Goal: Information Seeking & Learning: Learn about a topic

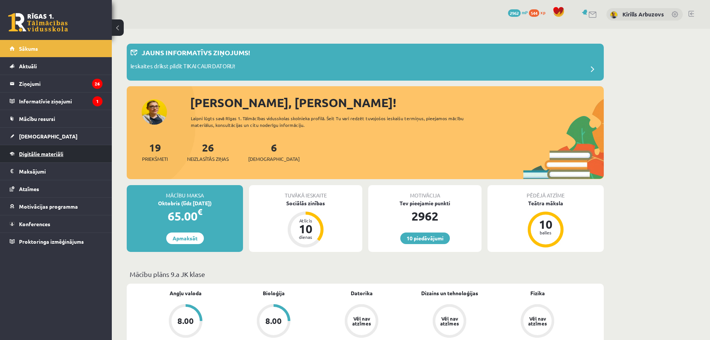
click at [50, 152] on span "Digitālie materiāli" at bounding box center [41, 153] width 44 height 7
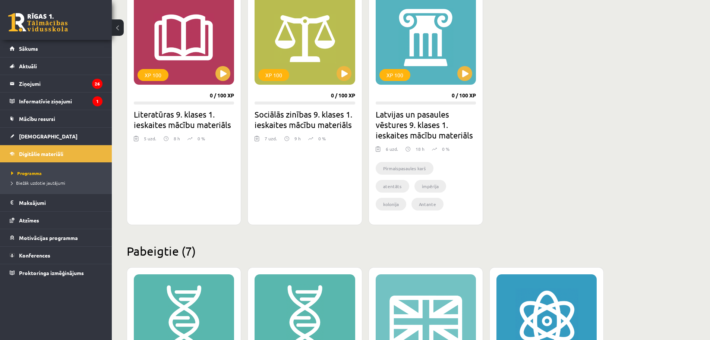
scroll to position [745, 0]
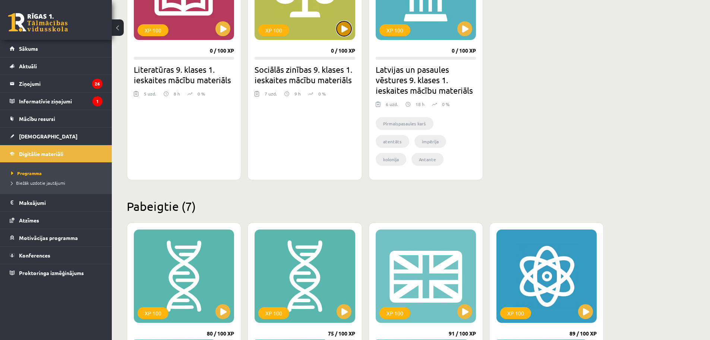
click at [349, 33] on button at bounding box center [344, 28] width 15 height 15
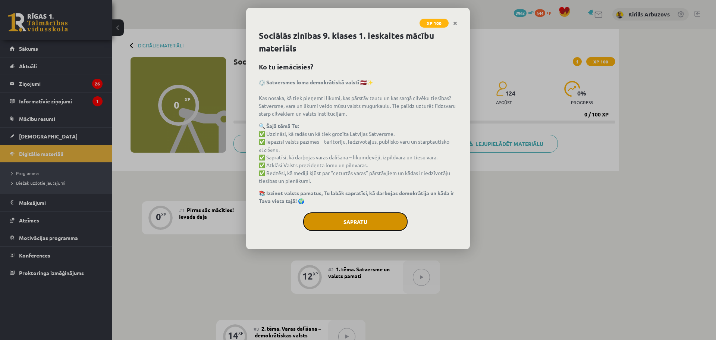
click at [360, 228] on button "Sapratu" at bounding box center [355, 221] width 104 height 19
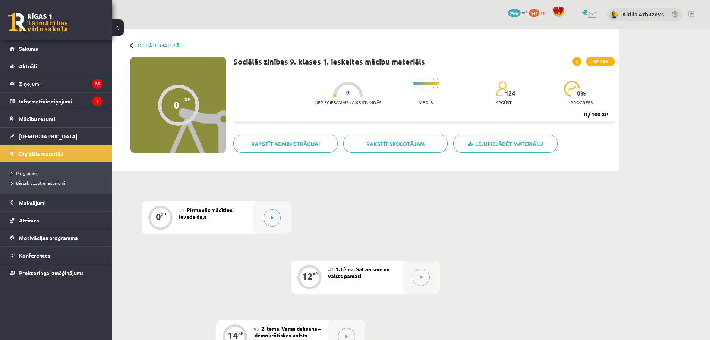
click at [270, 216] on button at bounding box center [271, 217] width 17 height 17
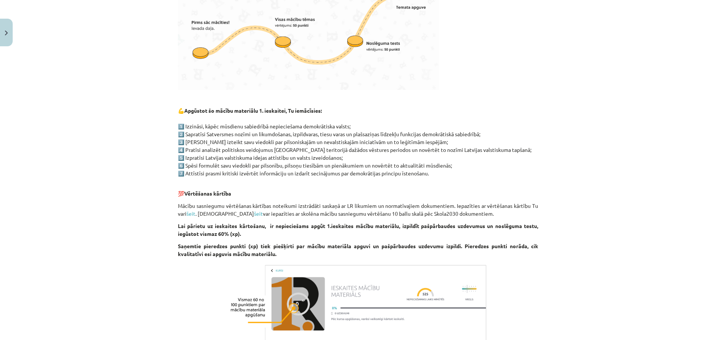
scroll to position [298, 0]
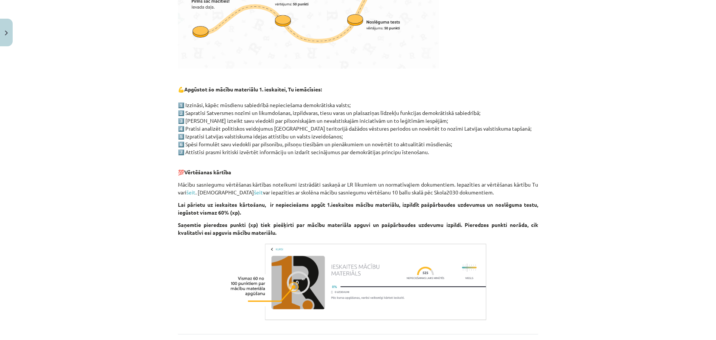
click at [263, 209] on button at bounding box center [271, 217] width 17 height 17
click at [416, 202] on div "👋 Esi sveicināts priekšmeta Sociālās zinības 9. klases 1. ieskaites mācību mate…" at bounding box center [358, 78] width 360 height 487
click at [438, 226] on b "Saņemtie pieredzes punkti (xp) tiek piešķirti par mācību materiāla apguvi un pa…" at bounding box center [358, 228] width 360 height 15
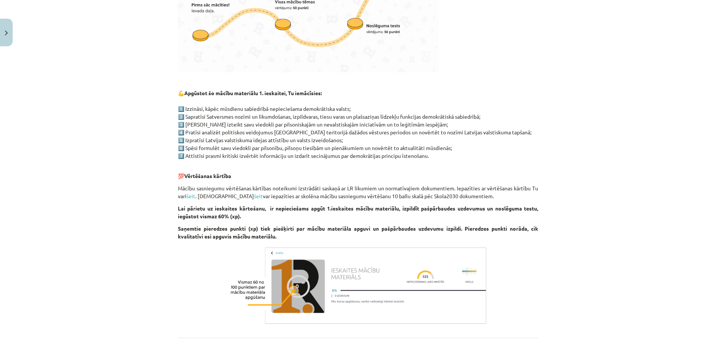
scroll to position [367, 0]
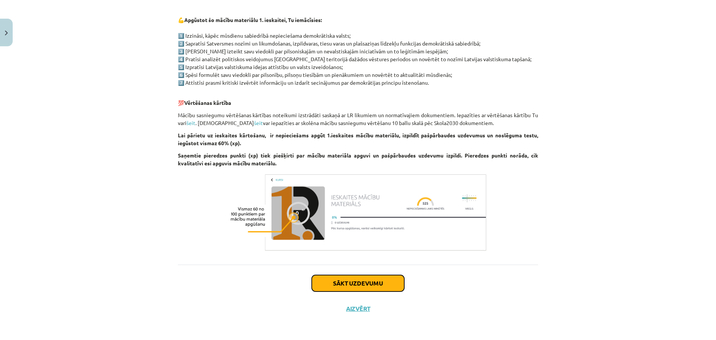
click at [369, 287] on button "Sākt uzdevumu" at bounding box center [358, 283] width 92 height 16
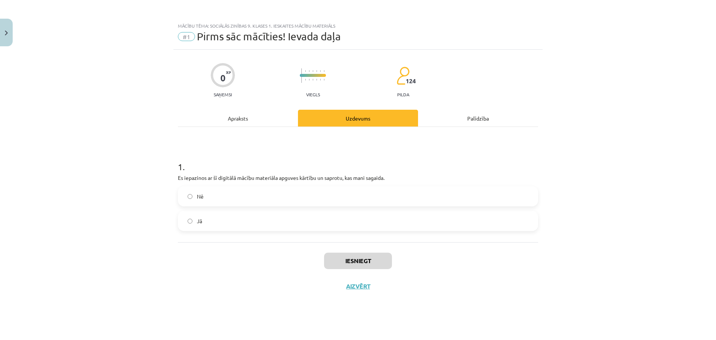
scroll to position [0, 0]
click at [230, 217] on label "Jā" at bounding box center [358, 220] width 359 height 19
click at [258, 116] on div "Apraksts" at bounding box center [238, 118] width 120 height 17
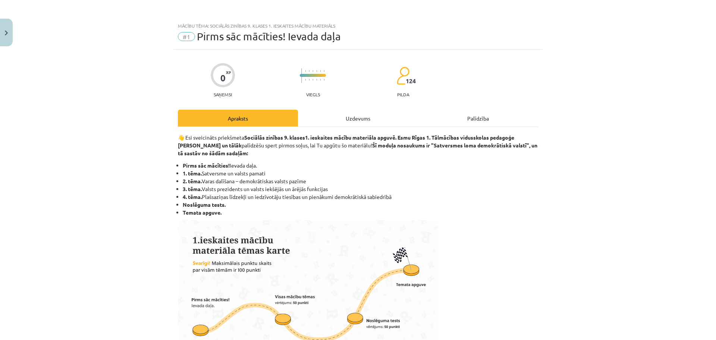
click at [322, 121] on div "Uzdevums" at bounding box center [358, 118] width 120 height 17
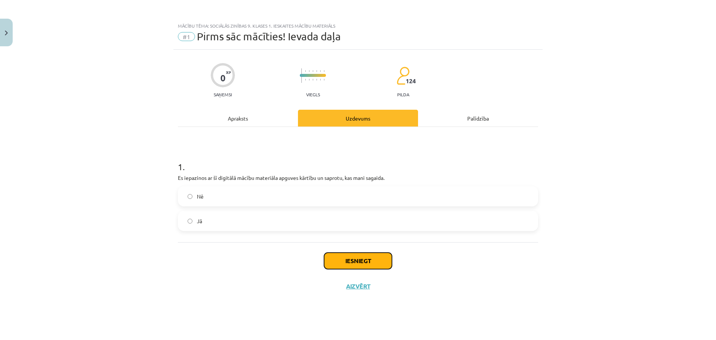
click at [373, 264] on button "Iesniegt" at bounding box center [358, 260] width 68 height 16
